Goal: Transaction & Acquisition: Obtain resource

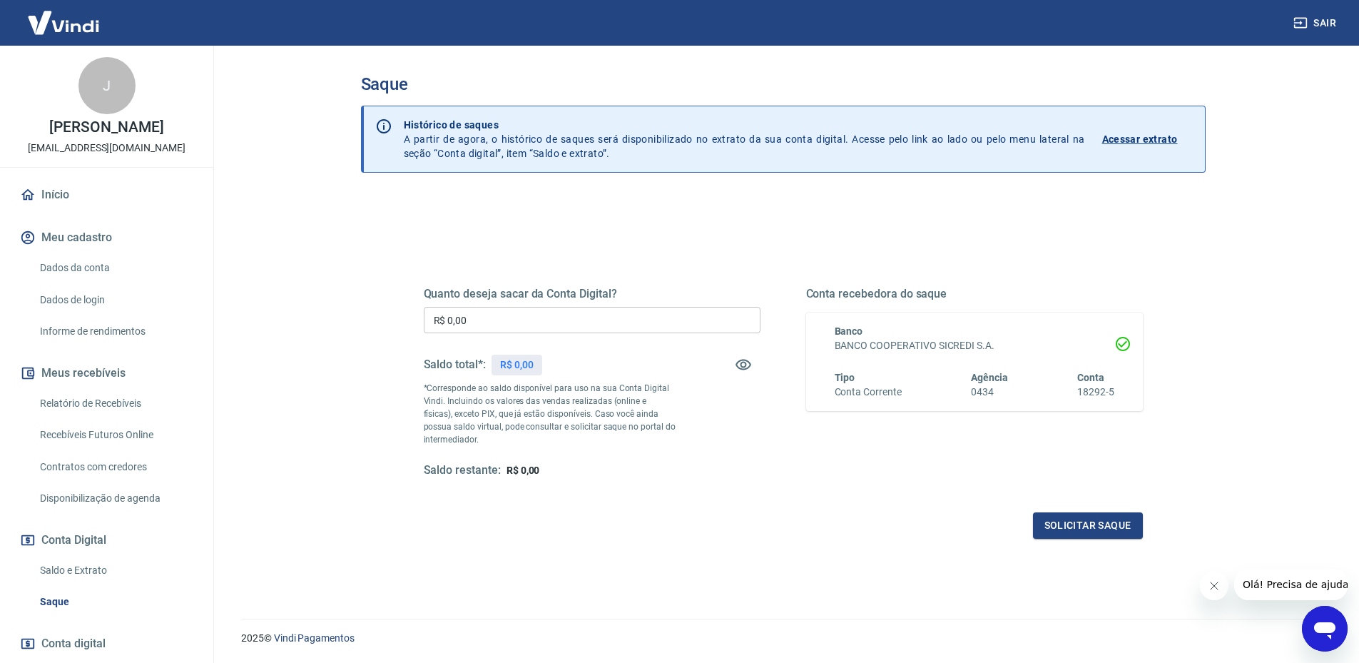
click at [671, 317] on input "R$ 0,00" at bounding box center [592, 320] width 337 height 26
type input "R$ 2.845,67"
click at [1084, 528] on button "Solicitar saque" at bounding box center [1088, 525] width 110 height 26
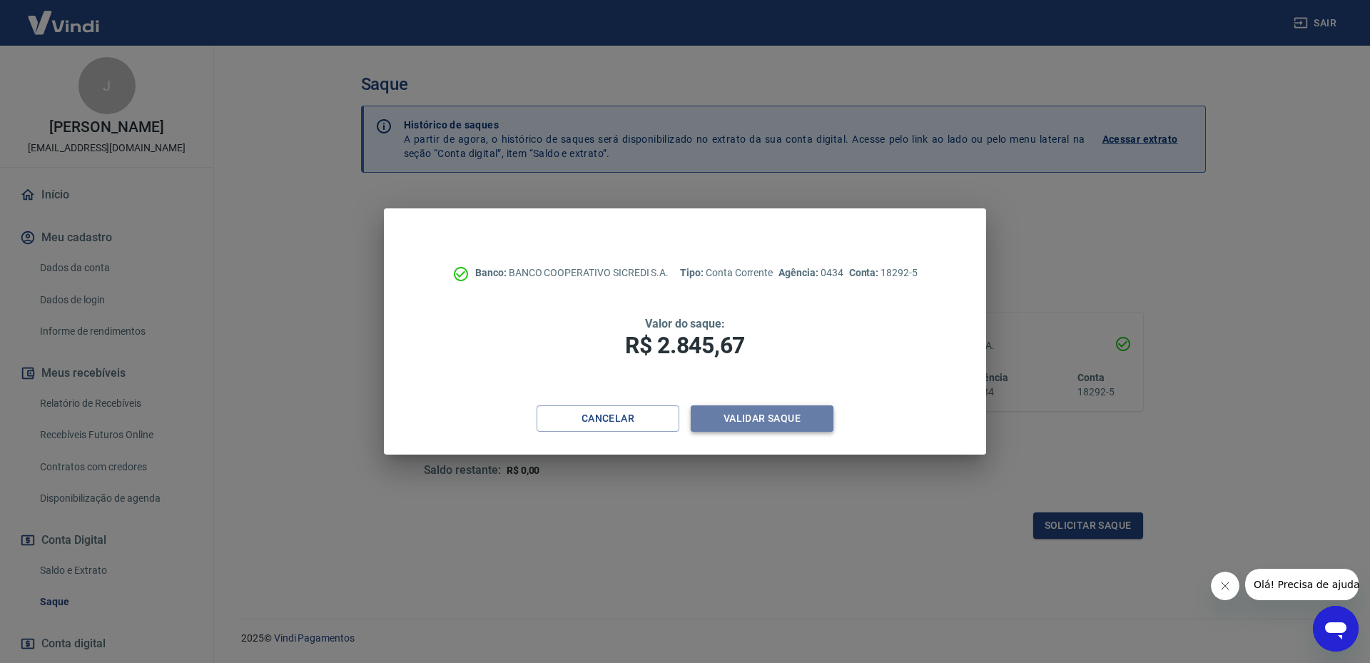
click at [778, 417] on button "Validar saque" at bounding box center [762, 418] width 143 height 26
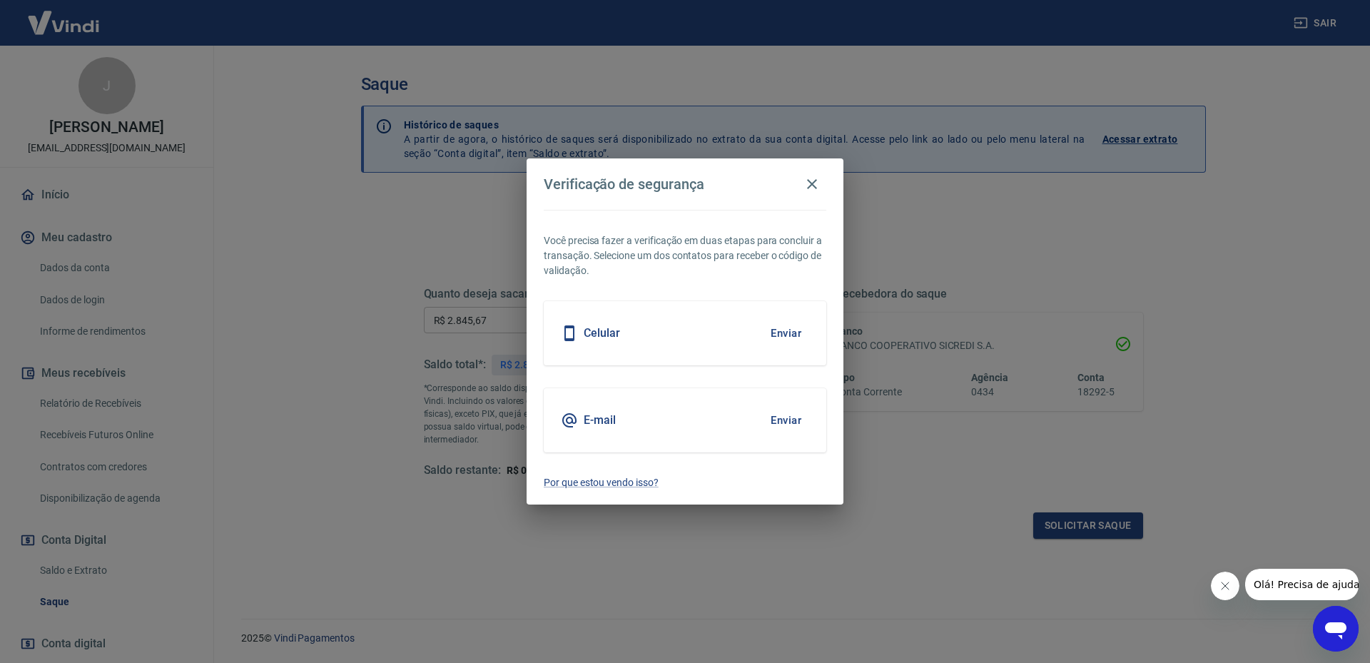
click at [612, 335] on h5 "Celular" at bounding box center [602, 333] width 36 height 14
click at [784, 337] on button "Enviar" at bounding box center [786, 333] width 46 height 30
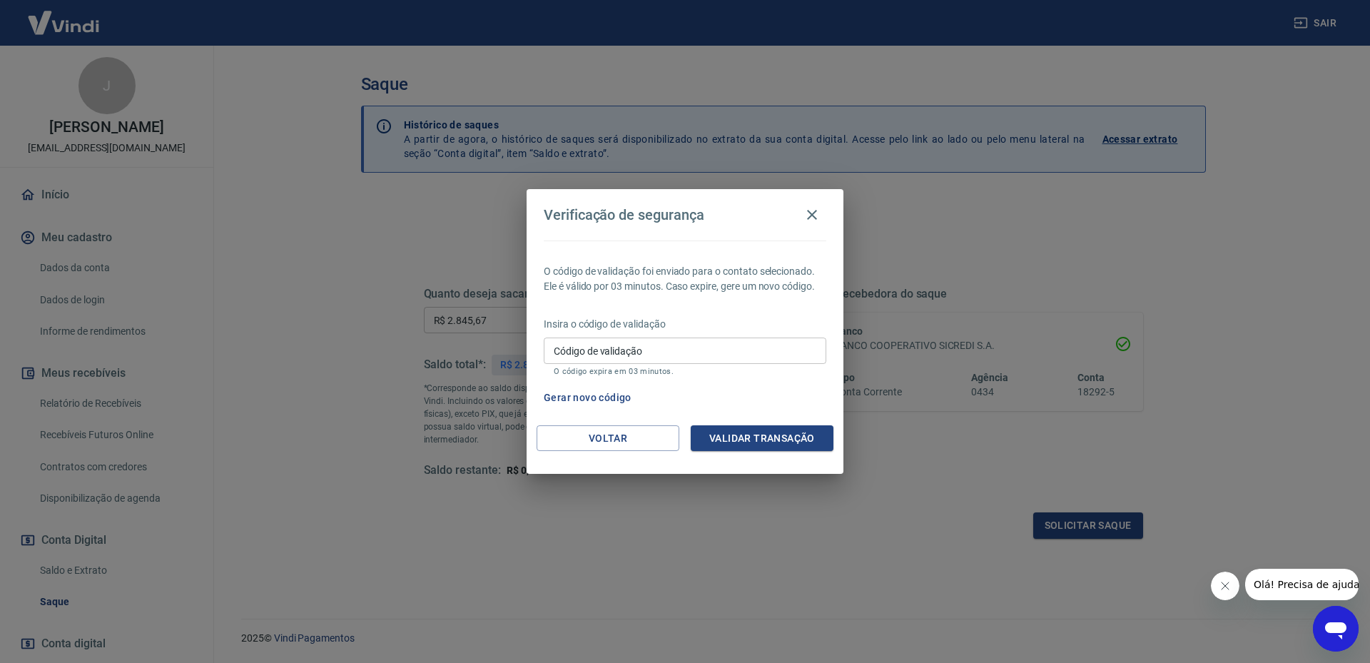
click at [609, 360] on input "Código de validação" at bounding box center [685, 351] width 283 height 26
click at [701, 306] on div "O código de validação foi enviado para o contato selecionado. Ele é válido por …" at bounding box center [685, 332] width 317 height 185
click at [681, 358] on input "Código de validação" at bounding box center [685, 351] width 283 height 26
click at [572, 438] on button "Voltar" at bounding box center [608, 438] width 143 height 26
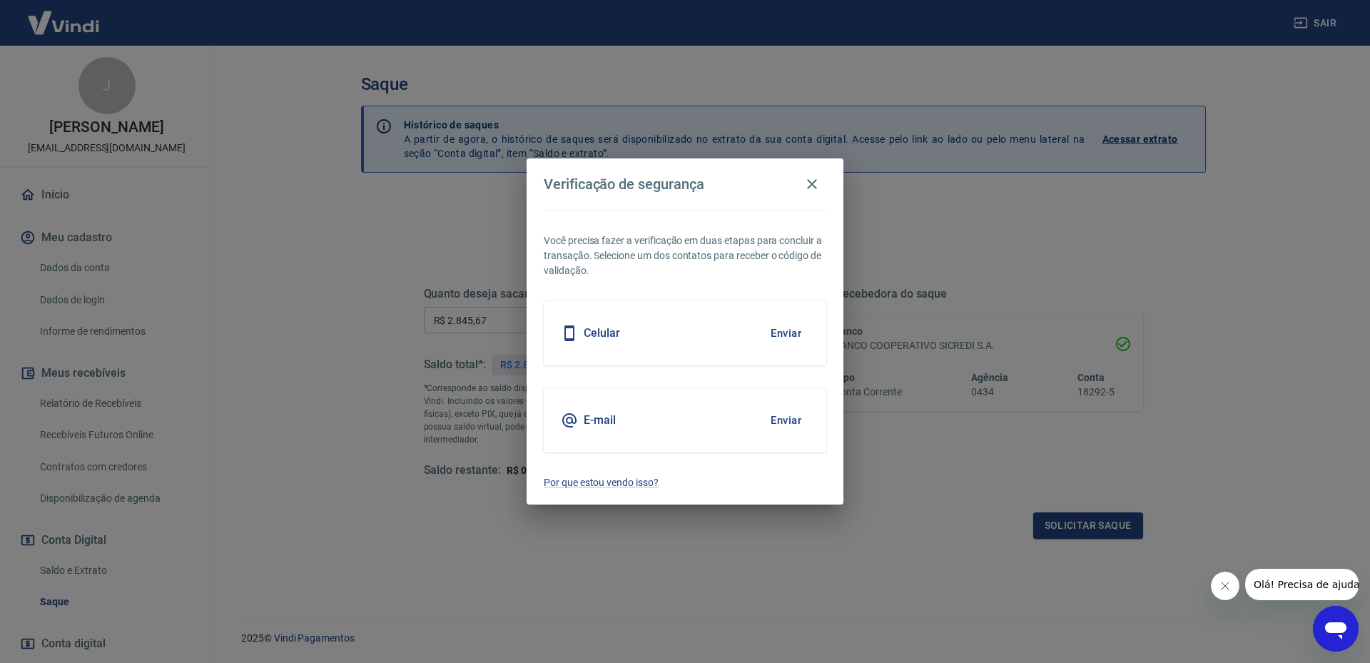
click at [607, 338] on h5 "Celular" at bounding box center [602, 333] width 36 height 14
click at [779, 333] on button "Enviar" at bounding box center [786, 333] width 46 height 30
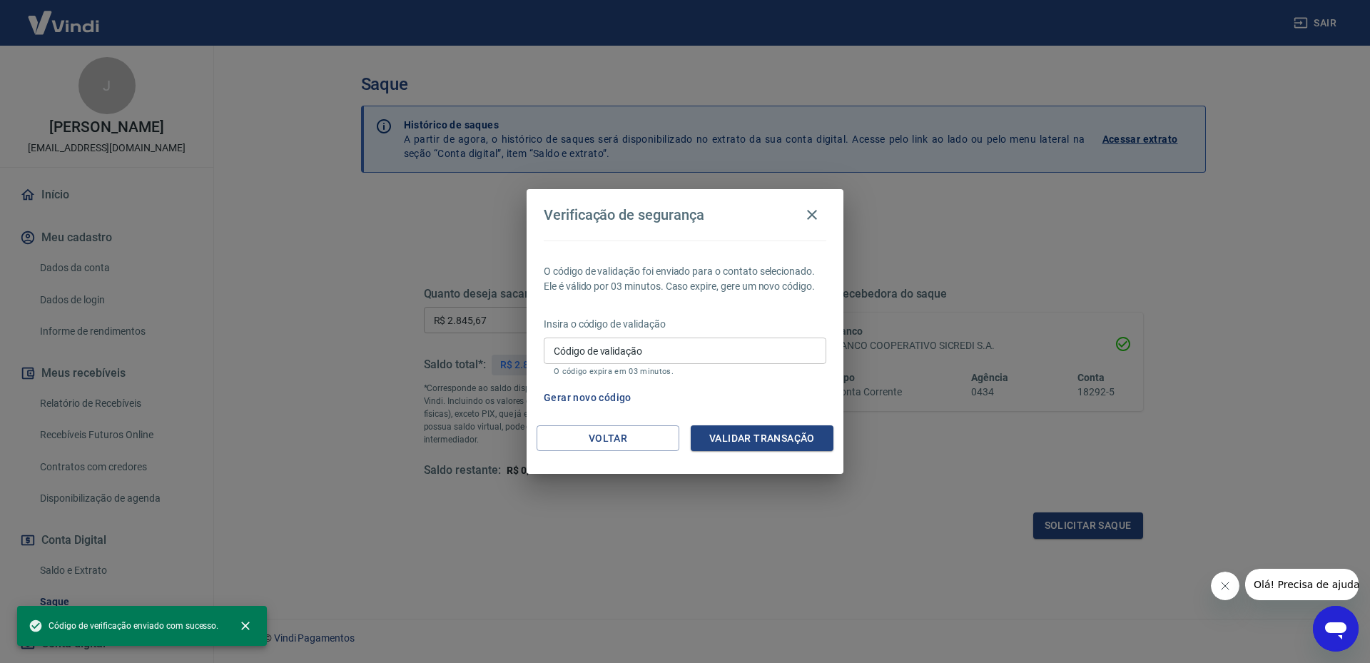
click at [619, 350] on input "Código de validação" at bounding box center [685, 351] width 283 height 26
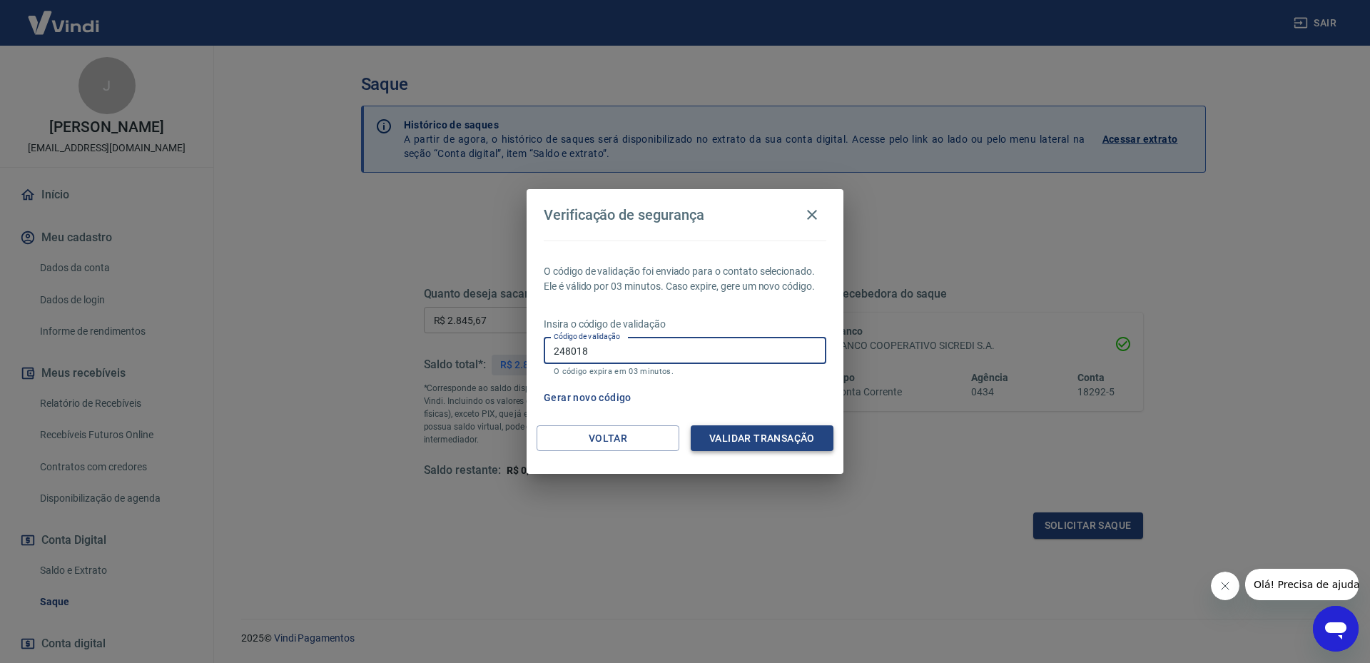
type input "248018"
click at [761, 431] on button "Validar transação" at bounding box center [762, 438] width 143 height 26
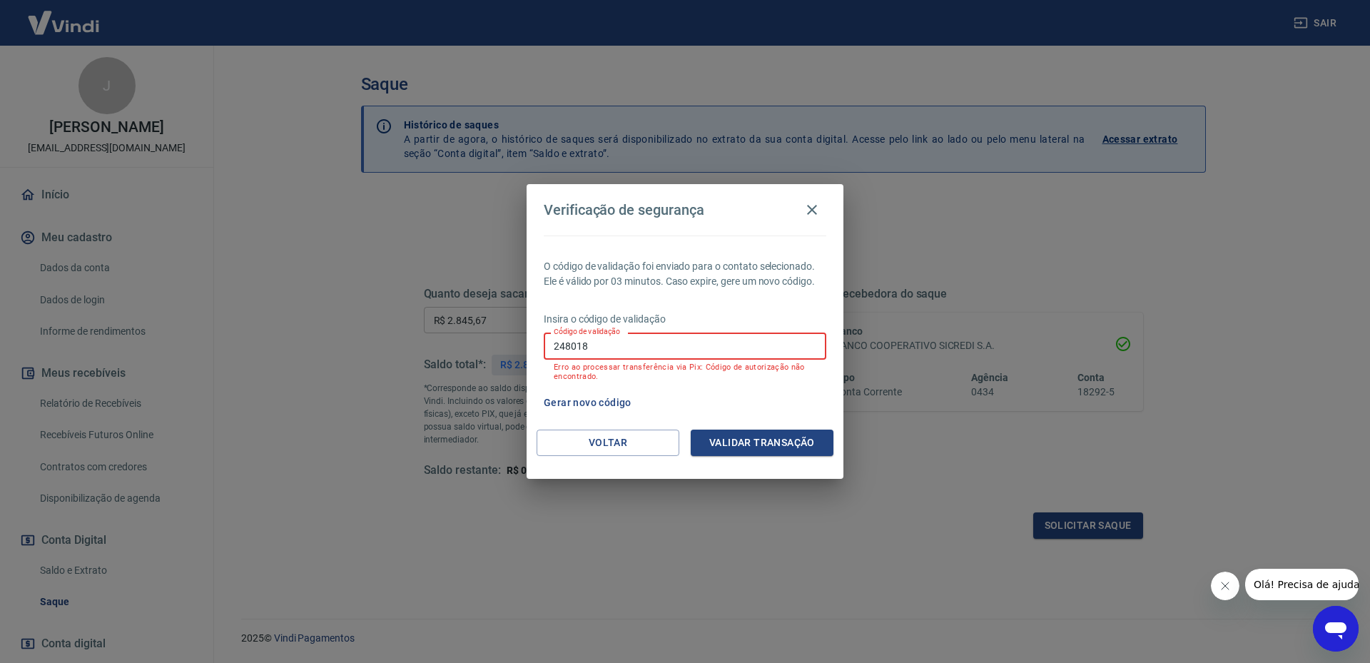
drag, startPoint x: 611, startPoint y: 355, endPoint x: 338, endPoint y: 358, distance: 273.3
click at [338, 358] on div "Verificação de segurança O código de validação foi enviado para o contato selec…" at bounding box center [685, 331] width 1370 height 663
click at [683, 342] on input "Código de validação" at bounding box center [685, 346] width 283 height 26
type input "670737"
click at [778, 447] on button "Validar transação" at bounding box center [762, 443] width 143 height 26
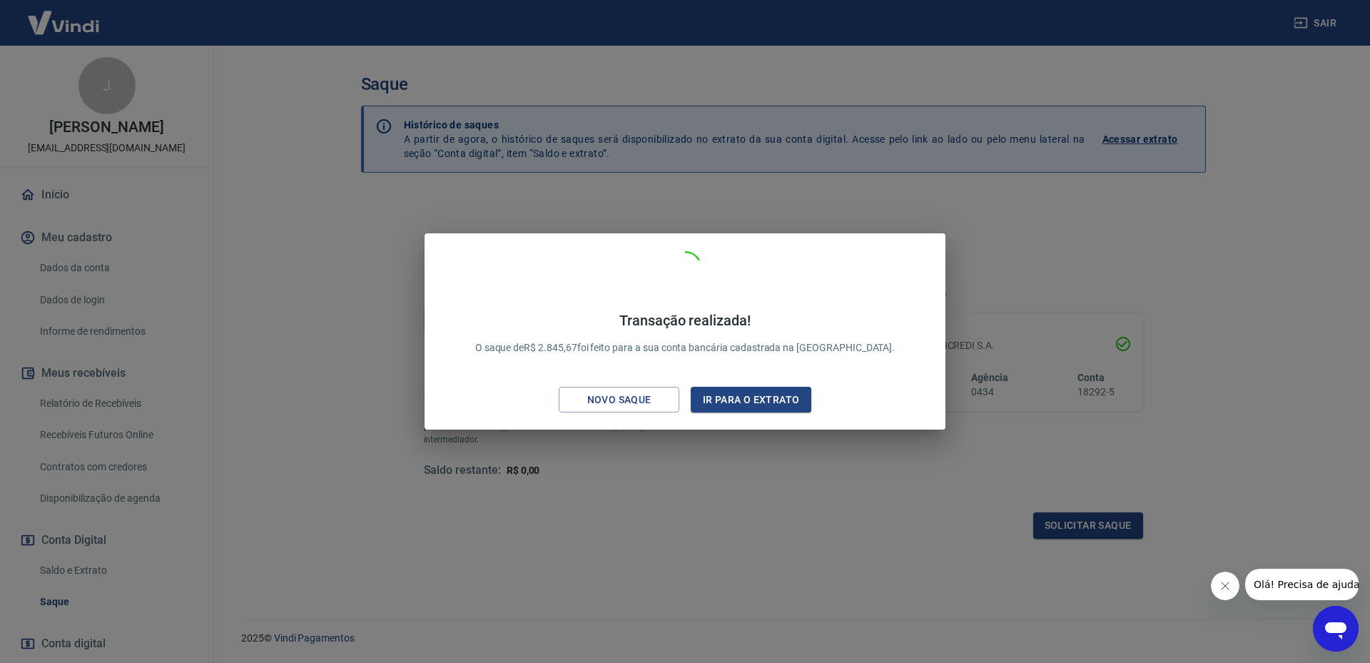
click at [660, 350] on p "Transação realizada! O saque de R$ 2.845,67 foi feito para a sua conta bancária…" at bounding box center [685, 334] width 420 height 44
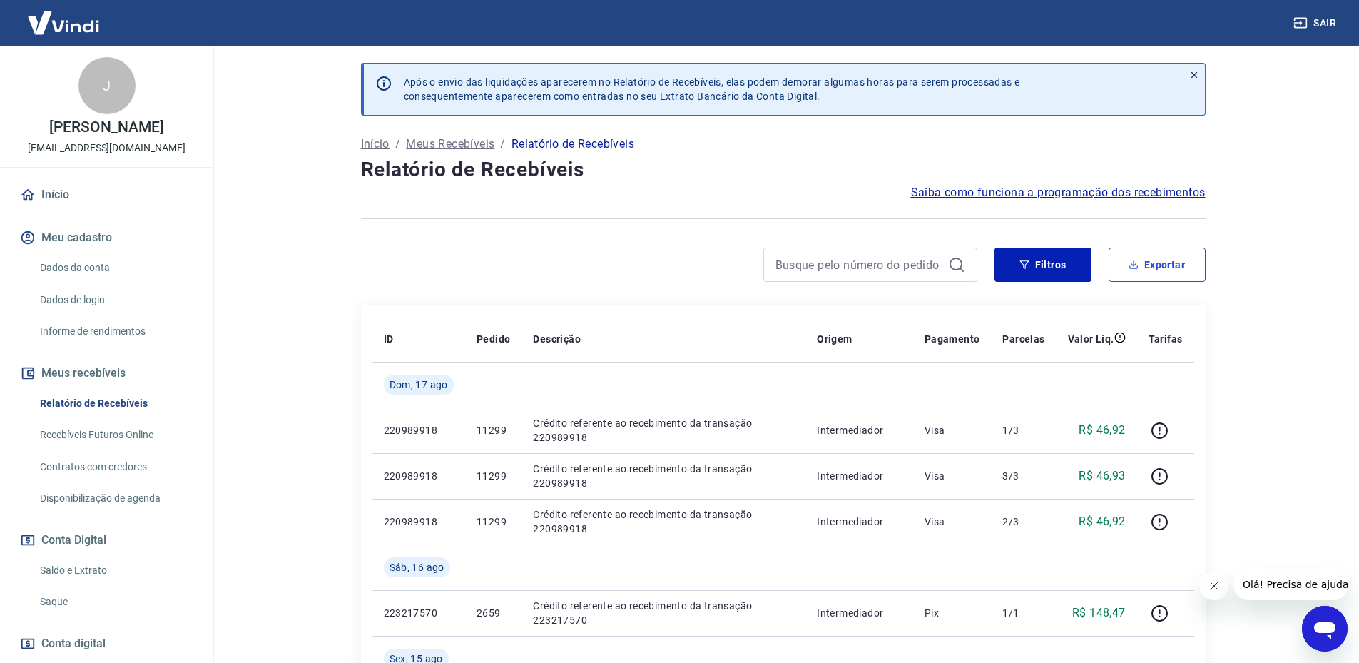
click at [1141, 265] on button "Exportar" at bounding box center [1157, 265] width 97 height 34
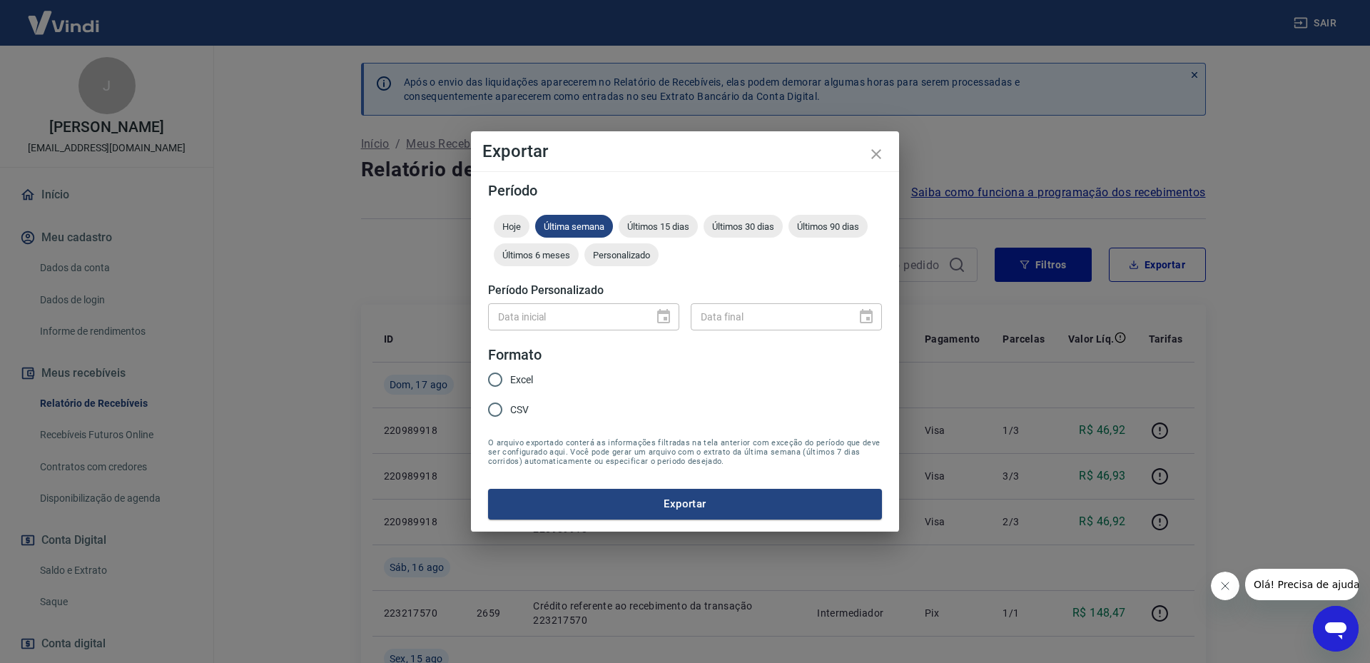
click at [660, 318] on div "Data inicial" at bounding box center [583, 316] width 191 height 26
click at [490, 380] on input "Excel" at bounding box center [495, 380] width 30 height 30
radio input "true"
click at [666, 318] on div "Data inicial" at bounding box center [583, 316] width 191 height 26
click at [661, 318] on div "Data inicial" at bounding box center [583, 316] width 191 height 26
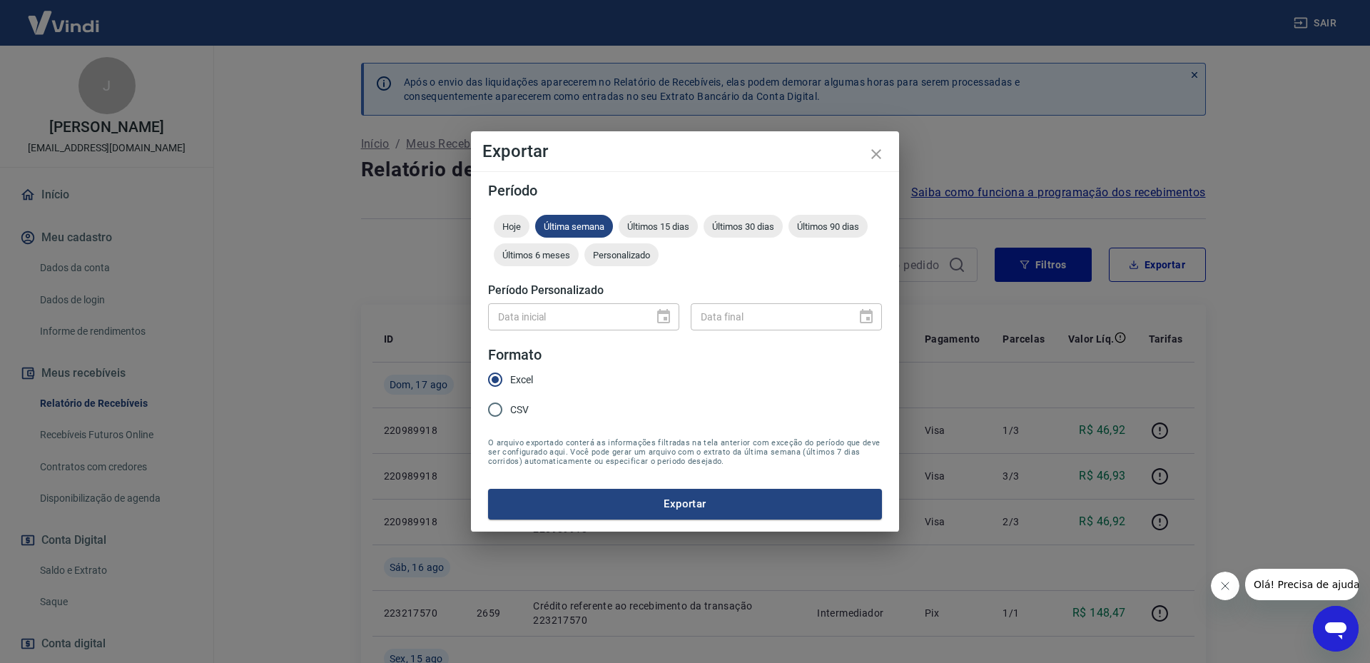
click at [661, 318] on div "Data inicial" at bounding box center [583, 316] width 191 height 26
click at [661, 315] on div "Data inicial" at bounding box center [583, 316] width 191 height 26
click at [659, 310] on div "Data inicial" at bounding box center [583, 316] width 191 height 26
click at [662, 315] on div "Data inicial" at bounding box center [583, 316] width 191 height 26
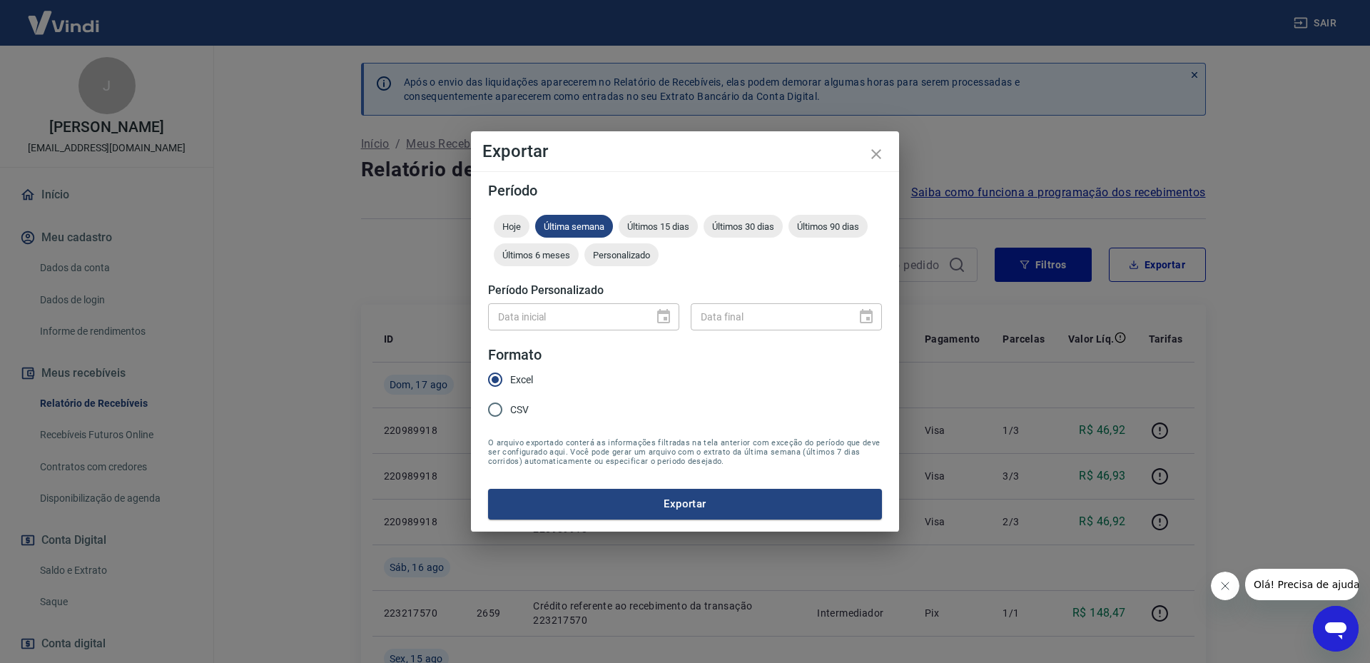
click at [662, 315] on div "Data inicial" at bounding box center [583, 316] width 191 height 26
click at [878, 153] on icon "close" at bounding box center [876, 154] width 10 height 10
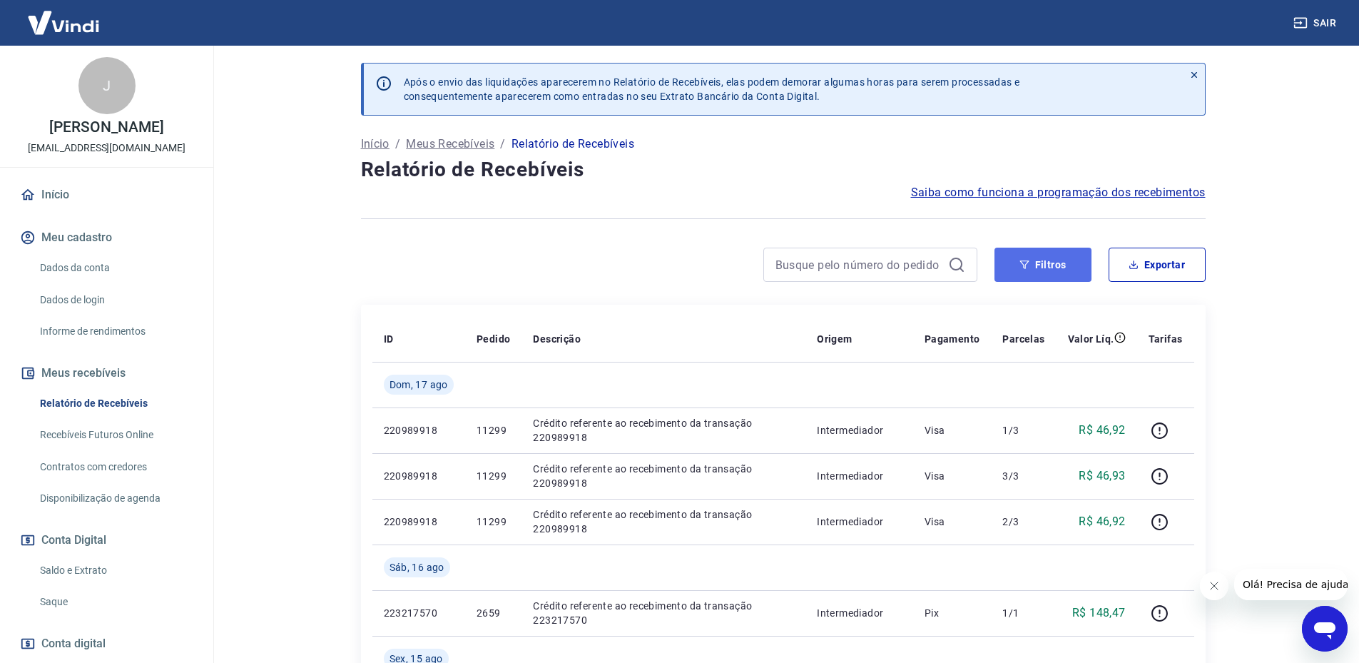
click at [1065, 272] on button "Filtros" at bounding box center [1043, 265] width 97 height 34
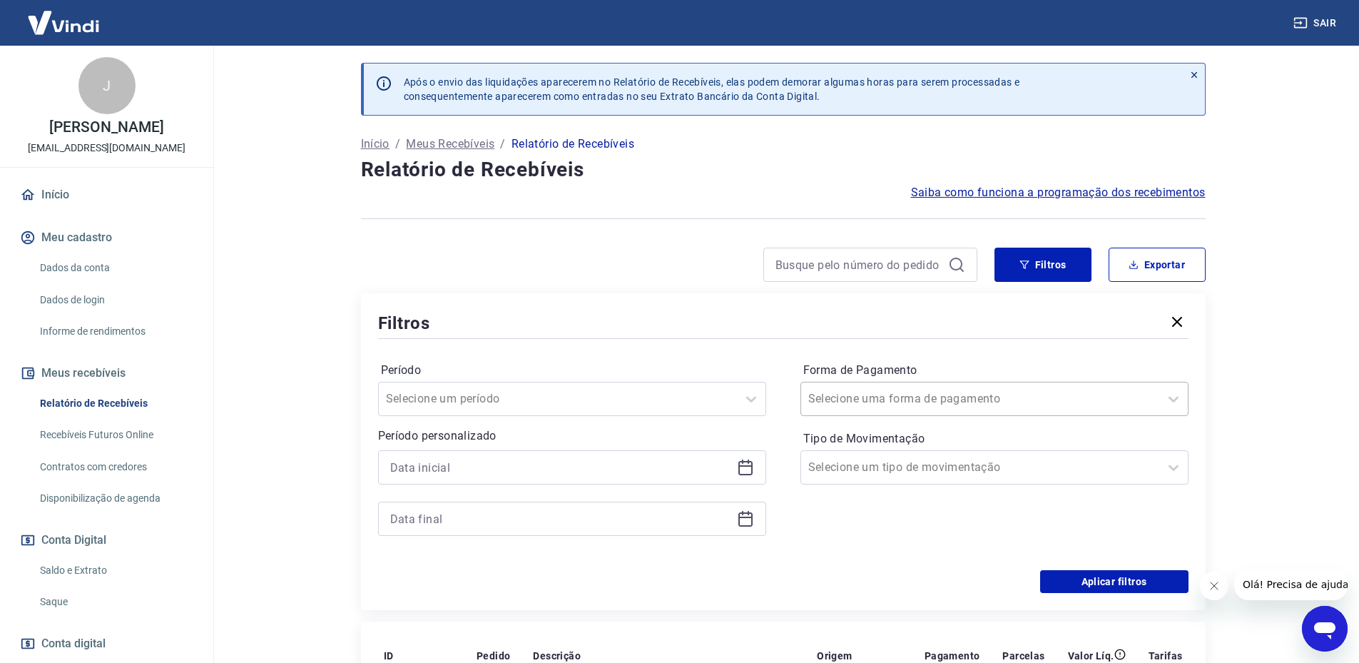
click at [980, 410] on div "Selecione uma forma de pagamento" at bounding box center [980, 399] width 358 height 26
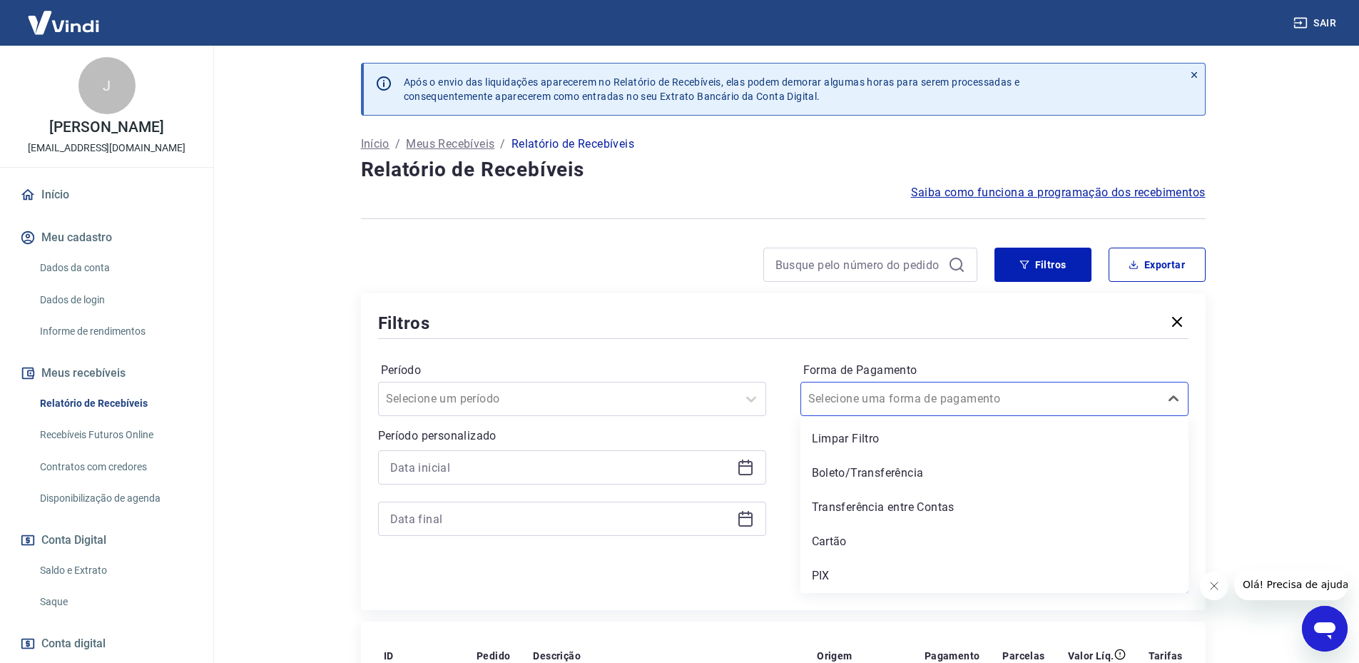
click at [460, 479] on div at bounding box center [572, 467] width 388 height 34
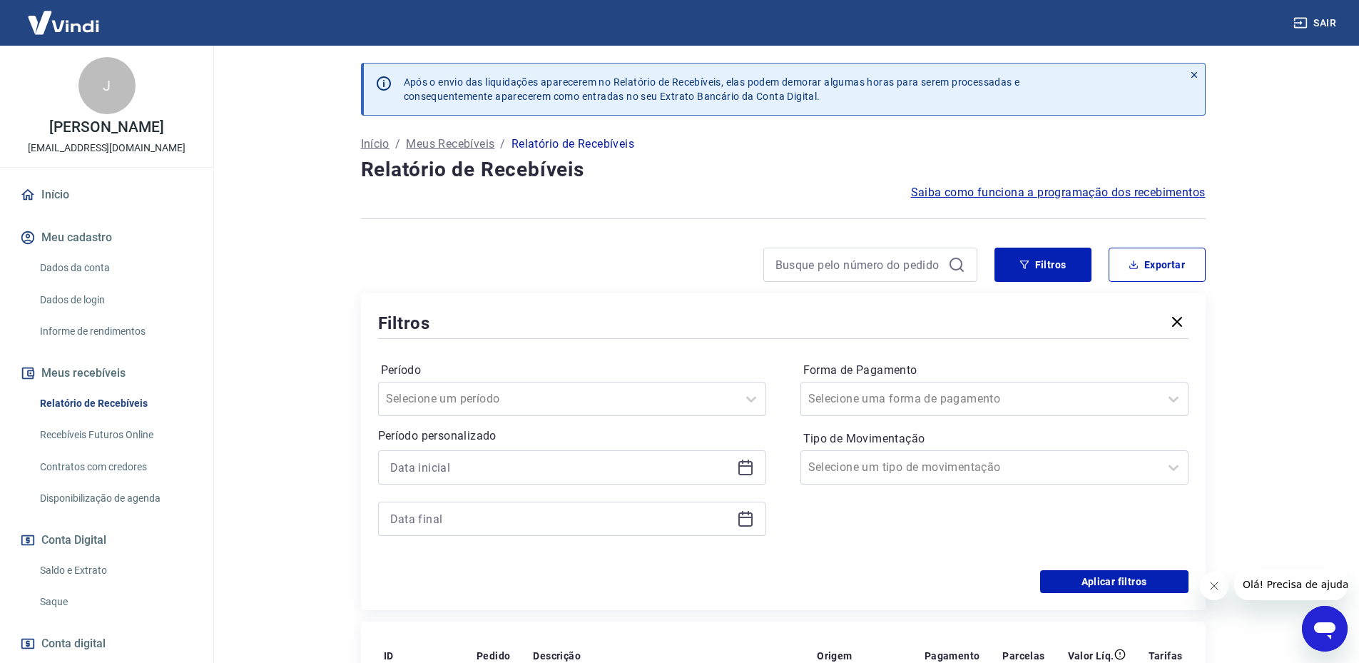
click at [745, 464] on icon at bounding box center [745, 467] width 17 height 17
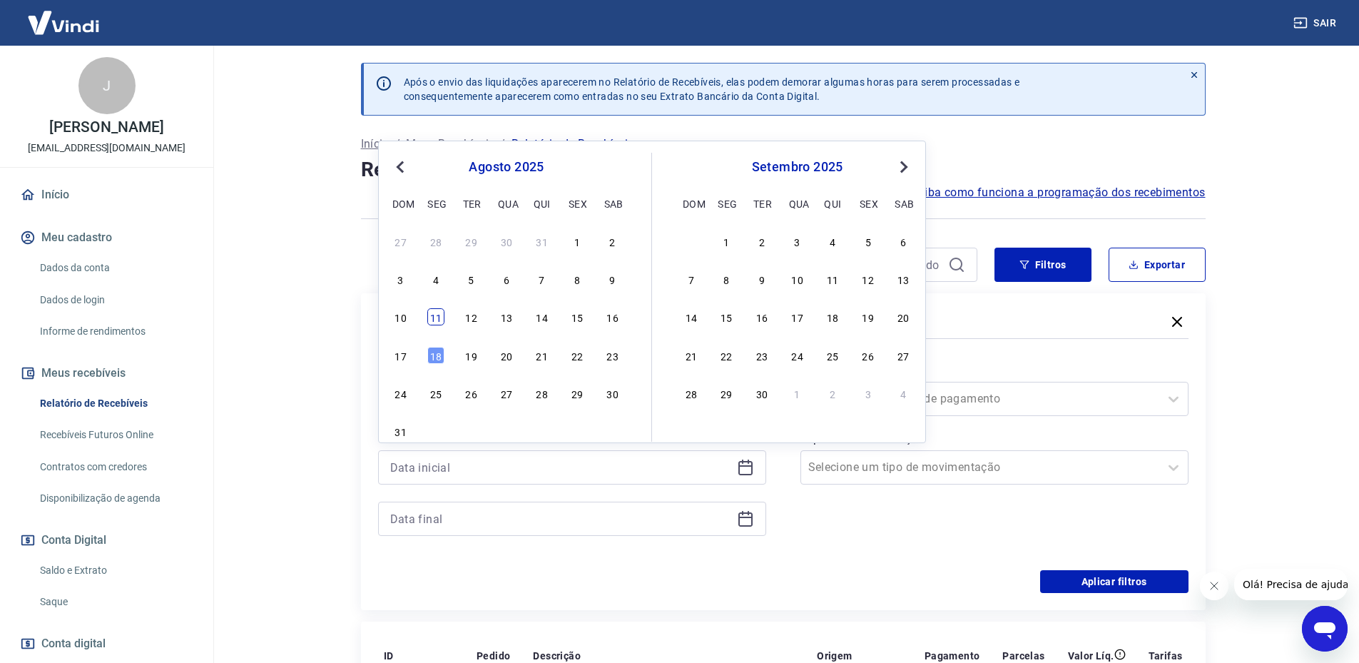
click at [430, 322] on div "11" at bounding box center [435, 316] width 17 height 17
type input "11/08/2025"
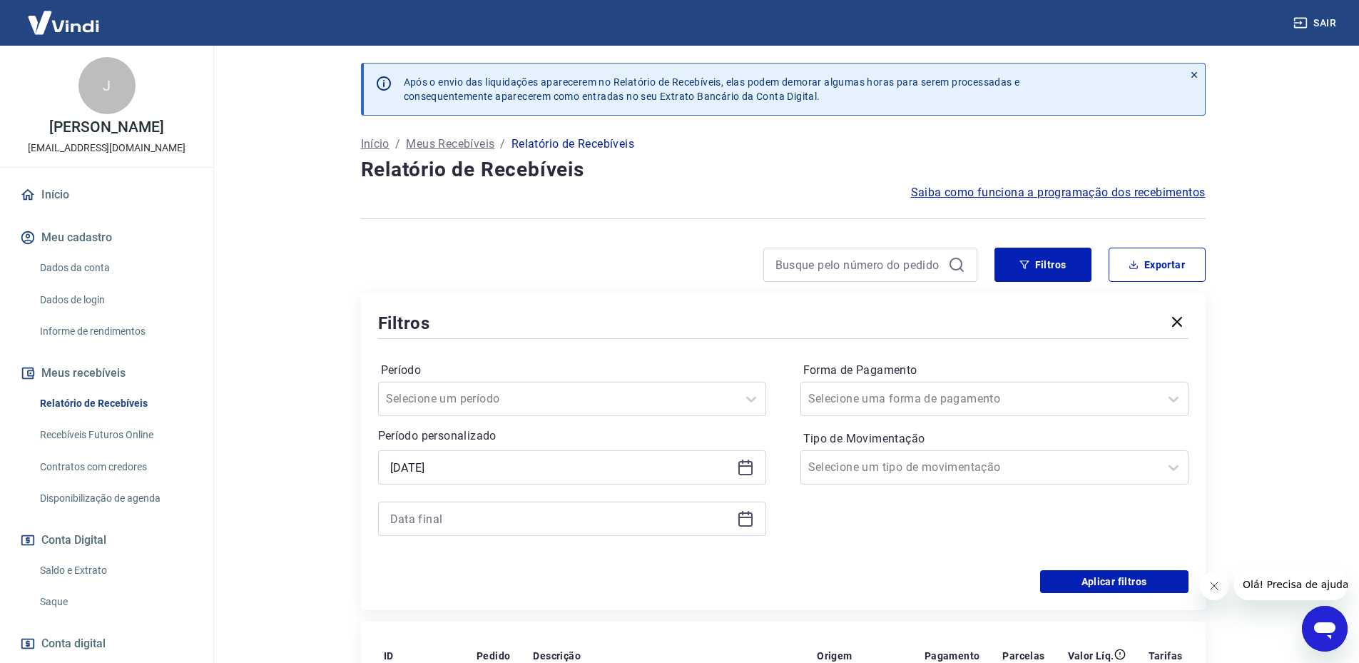
click at [741, 522] on icon at bounding box center [745, 518] width 17 height 17
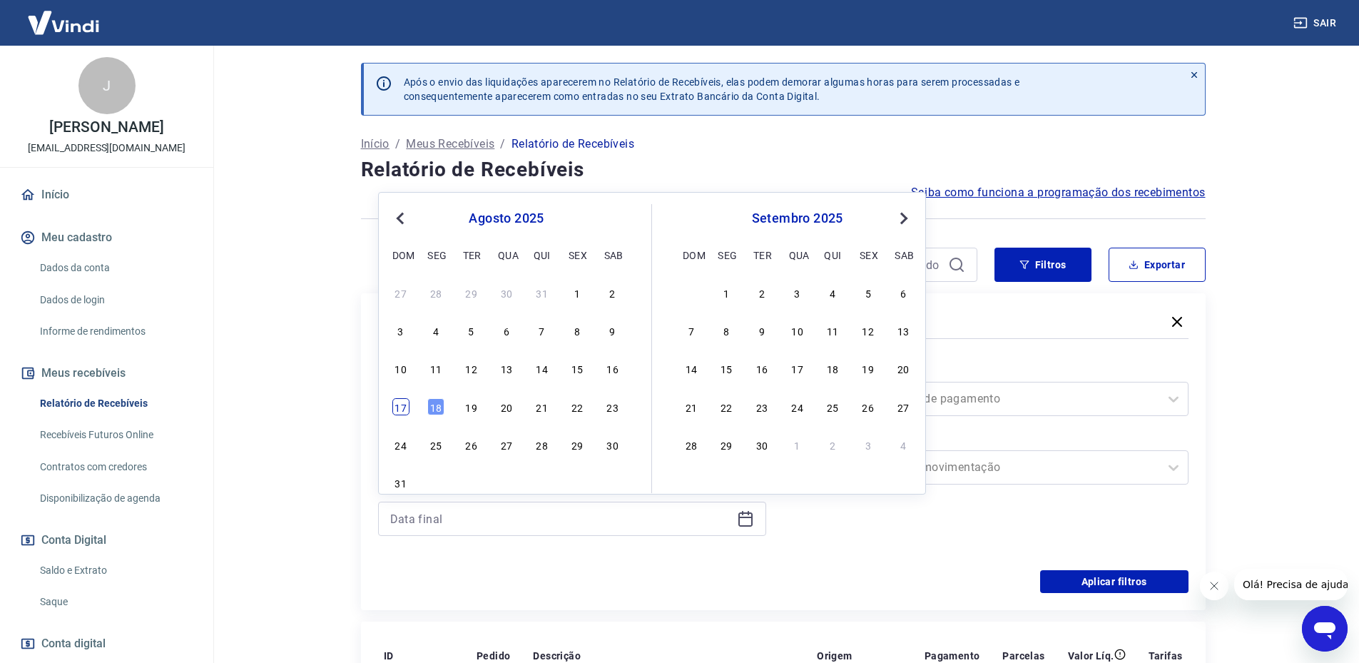
click at [405, 405] on div "17" at bounding box center [400, 406] width 17 height 17
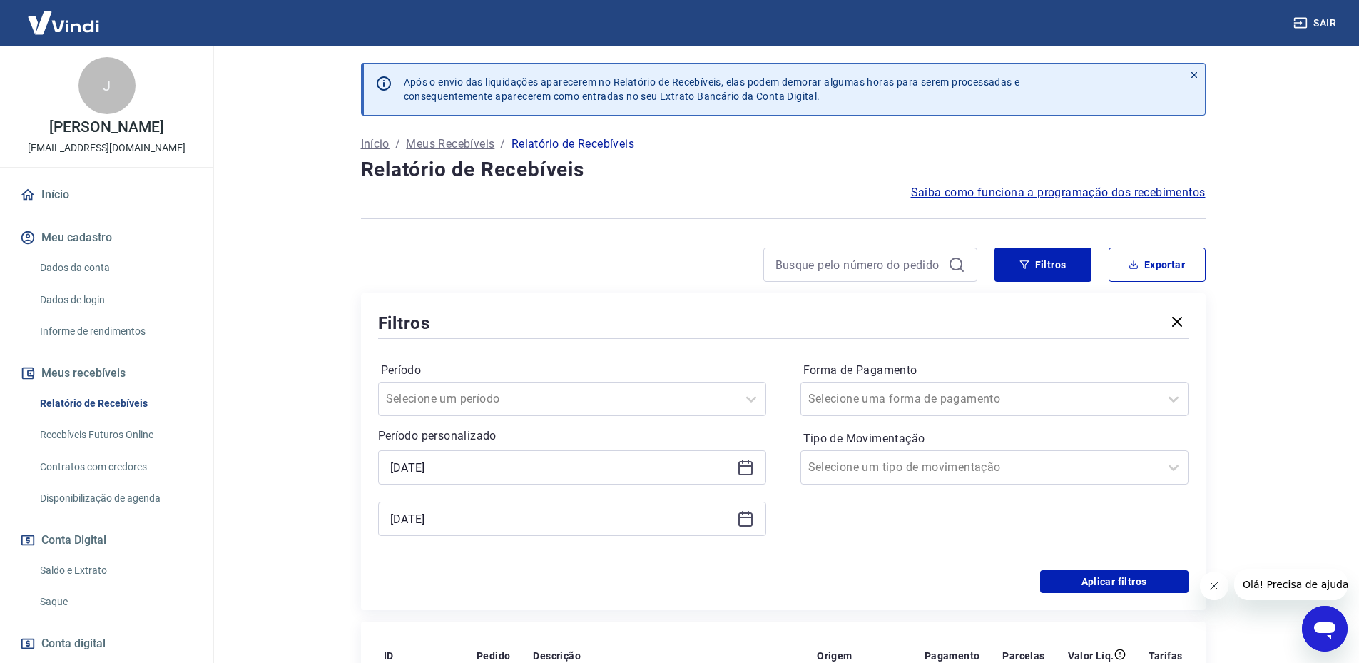
type input "17/08/2025"
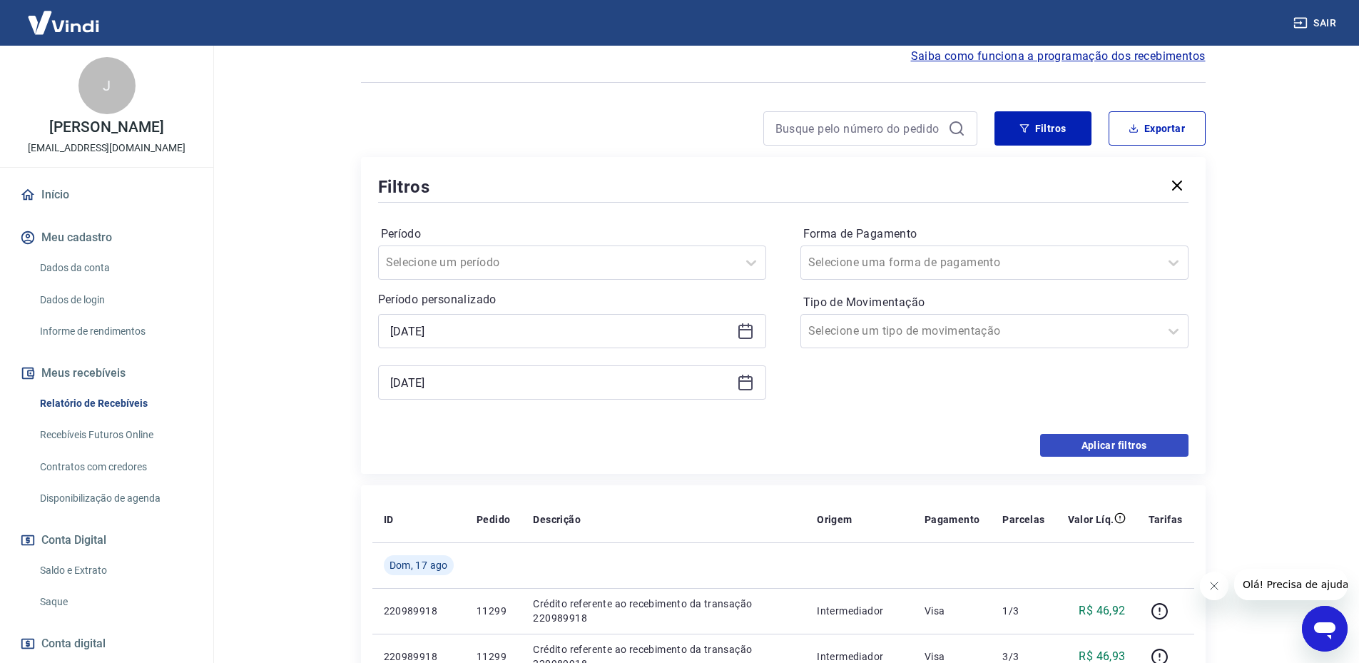
scroll to position [143, 0]
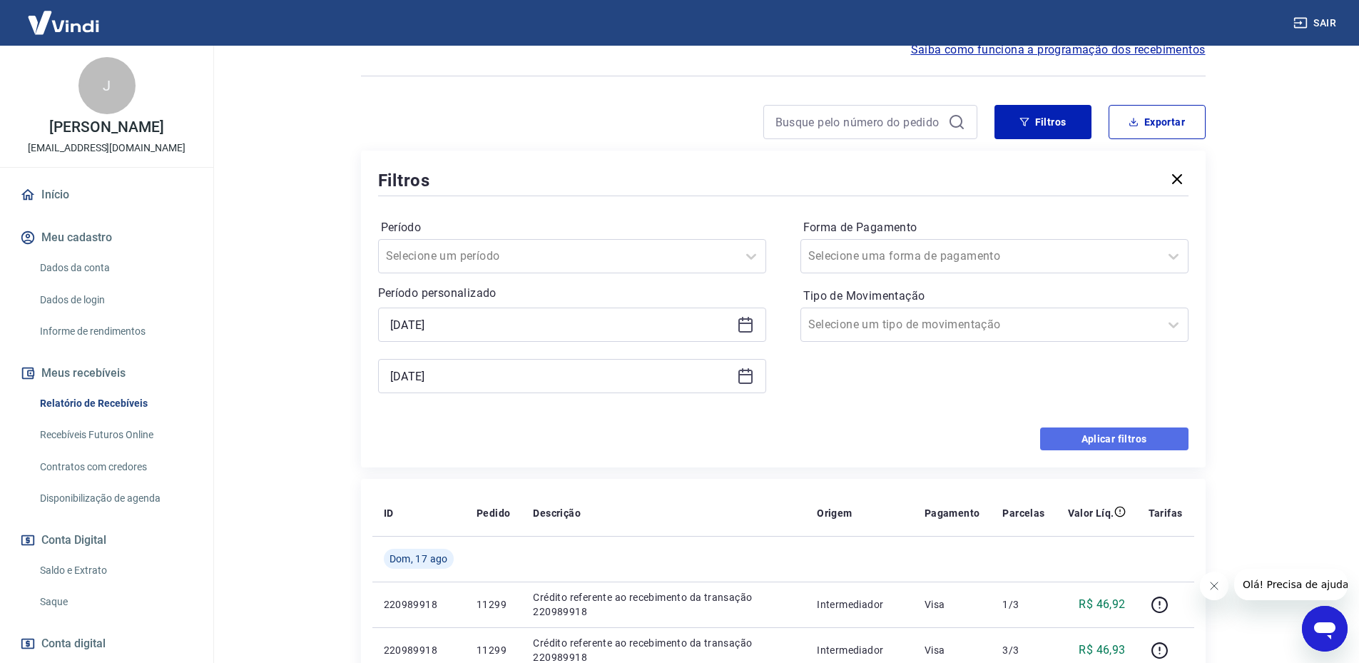
click at [1096, 435] on button "Aplicar filtros" at bounding box center [1114, 438] width 148 height 23
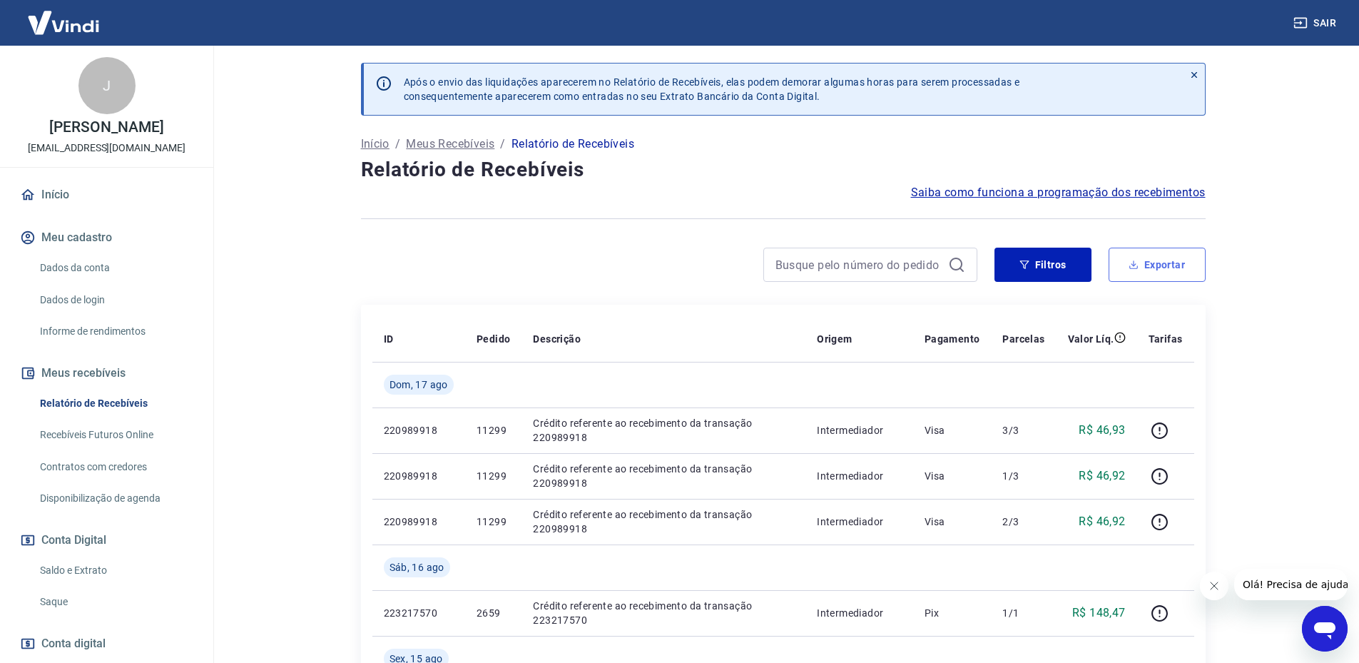
click at [1132, 263] on icon "button" at bounding box center [1134, 265] width 10 height 10
type input "11/08/2025"
type input "17/08/2025"
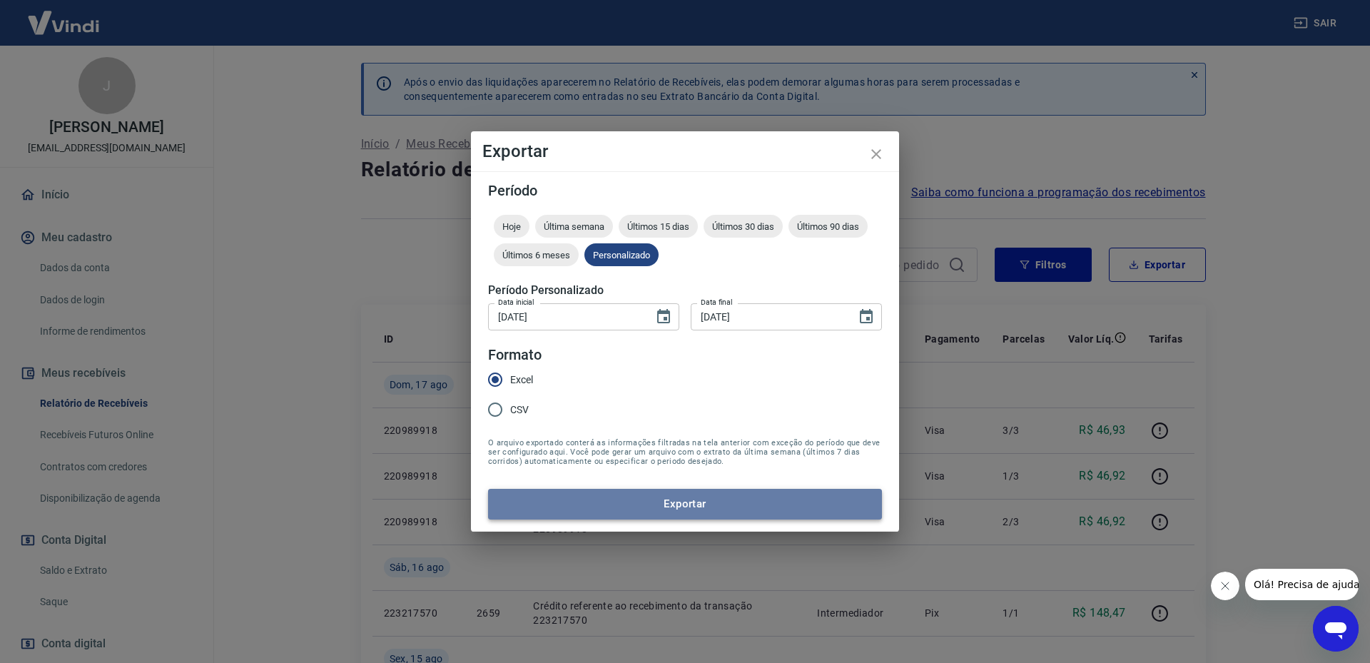
click at [680, 504] on button "Exportar" at bounding box center [685, 504] width 394 height 30
